Goal: Task Accomplishment & Management: Manage account settings

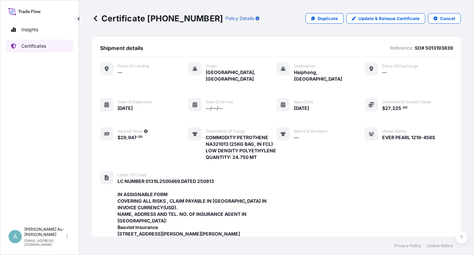
scroll to position [235, 0]
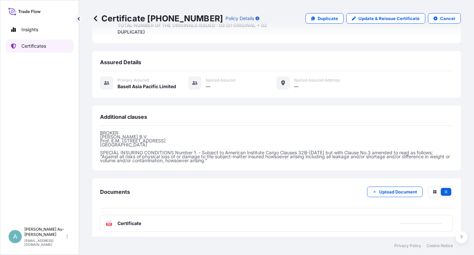
click at [57, 48] on link "Certificates" at bounding box center [40, 45] width 68 height 13
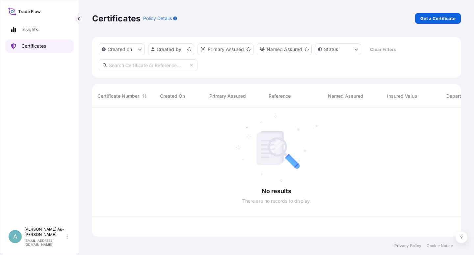
scroll to position [127, 363]
click at [156, 65] on input "text" at bounding box center [148, 65] width 99 height 12
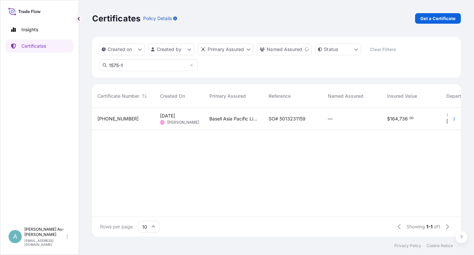
type input "1575-1"
click at [283, 117] on span "SO# 5013231159" at bounding box center [286, 118] width 37 height 7
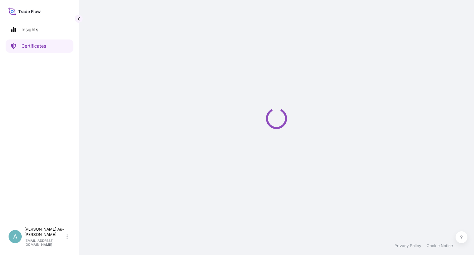
click at [283, 117] on icon "Loading" at bounding box center [276, 118] width 28 height 28
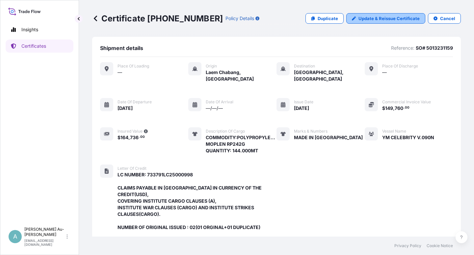
click at [371, 21] on p "Update & Reissue Certificate" at bounding box center [388, 18] width 61 height 7
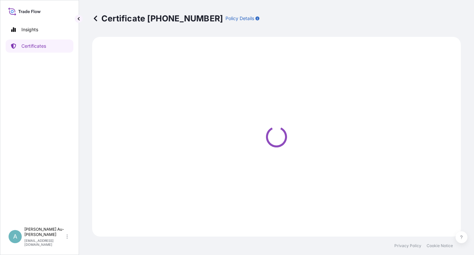
select select "Sea"
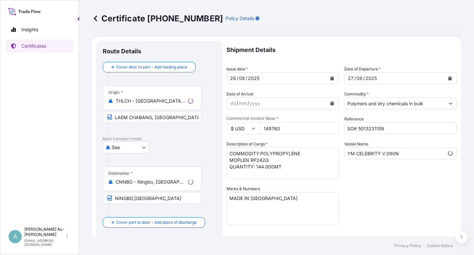
select select "32034"
click at [327, 78] on button "Calendar" at bounding box center [332, 78] width 11 height 11
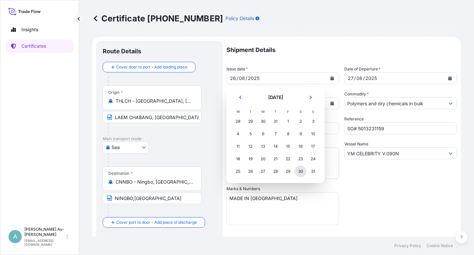
click at [297, 172] on div "30" at bounding box center [300, 171] width 12 height 12
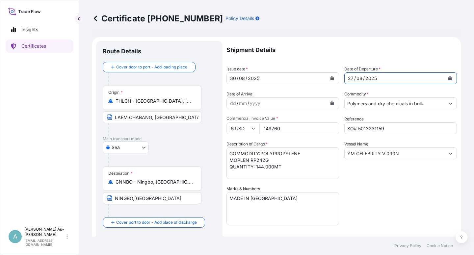
click at [444, 79] on button "Calendar" at bounding box center [449, 78] width 11 height 11
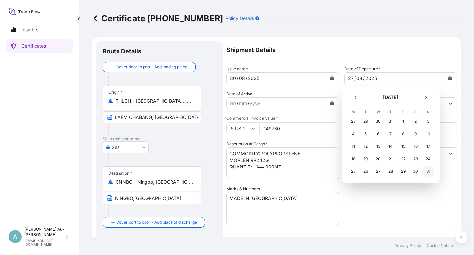
click at [427, 172] on div "31" at bounding box center [428, 171] width 12 height 12
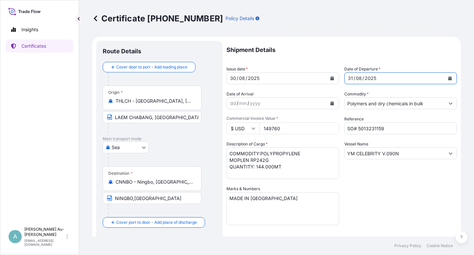
click at [424, 190] on div "Shipment Details Issue date * [DATE] Date of Departure * [DATE] Date of Arrival…" at bounding box center [341, 210] width 230 height 338
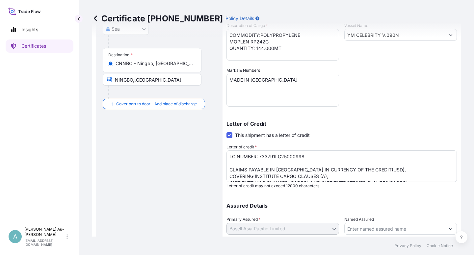
scroll to position [161, 0]
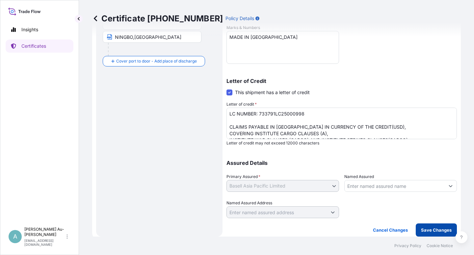
click at [416, 228] on button "Save Changes" at bounding box center [435, 229] width 41 height 13
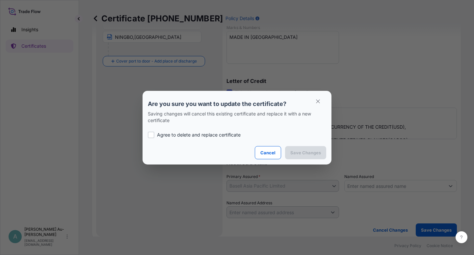
click at [215, 135] on p "Agree to delete and replace certificate" at bounding box center [199, 135] width 84 height 7
checkbox input "true"
click at [293, 153] on p "Save Changes" at bounding box center [305, 152] width 31 height 7
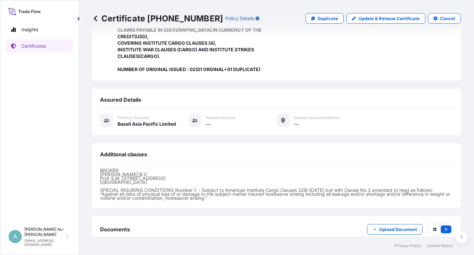
scroll to position [189, 0]
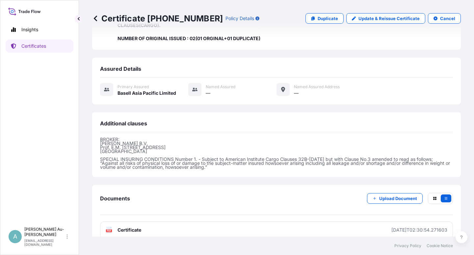
click at [122, 227] on span "Certificate" at bounding box center [129, 230] width 24 height 7
